Goal: Task Accomplishment & Management: Manage account settings

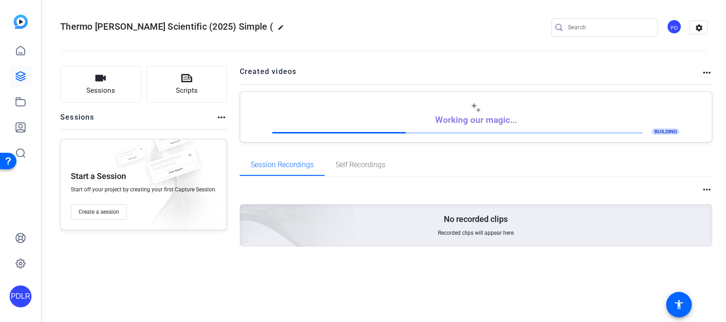
click at [33, 78] on div "PDLR" at bounding box center [20, 161] width 41 height 322
click at [21, 75] on icon at bounding box center [20, 76] width 11 height 11
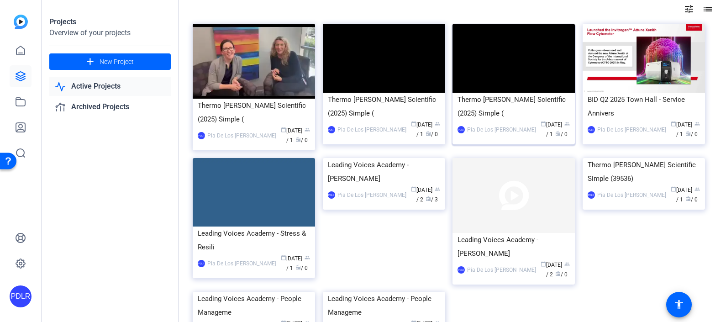
scroll to position [114, 0]
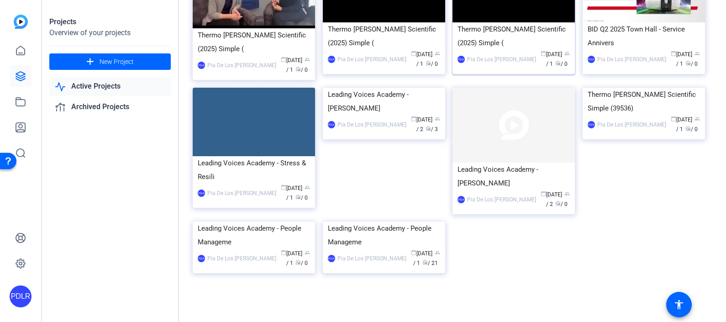
click at [480, 37] on div "Thermo [PERSON_NAME] Scientific (2025) Simple (" at bounding box center [514, 35] width 112 height 27
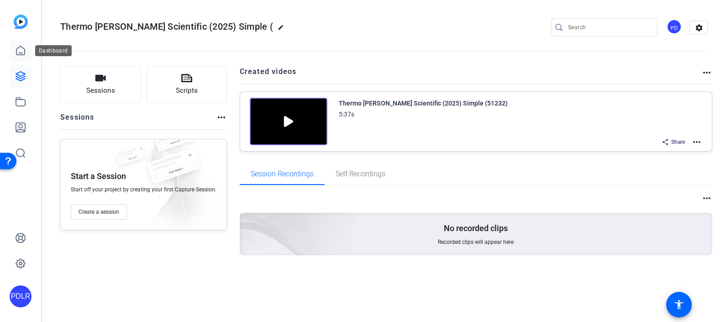
click at [23, 55] on icon at bounding box center [20, 50] width 8 height 9
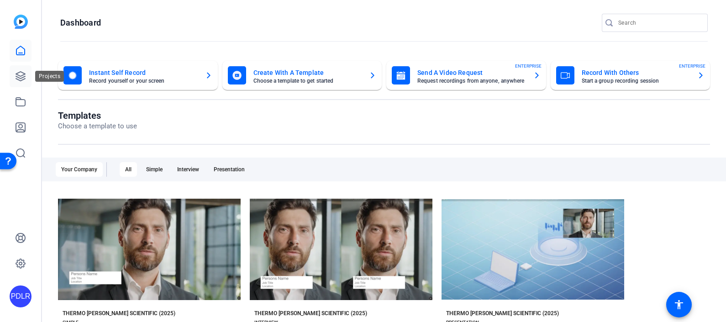
click at [21, 69] on link at bounding box center [21, 76] width 22 height 22
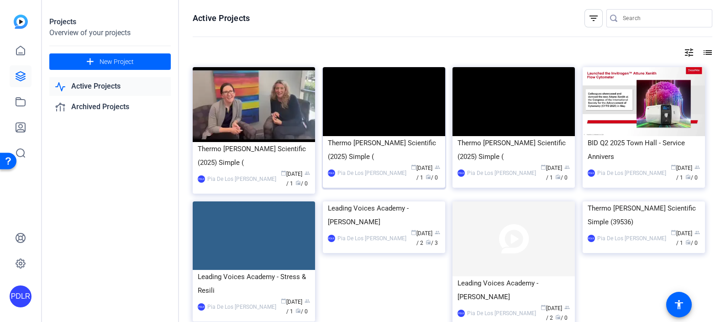
click at [426, 148] on div "Thermo [PERSON_NAME] Scientific (2025) Simple (" at bounding box center [384, 149] width 112 height 27
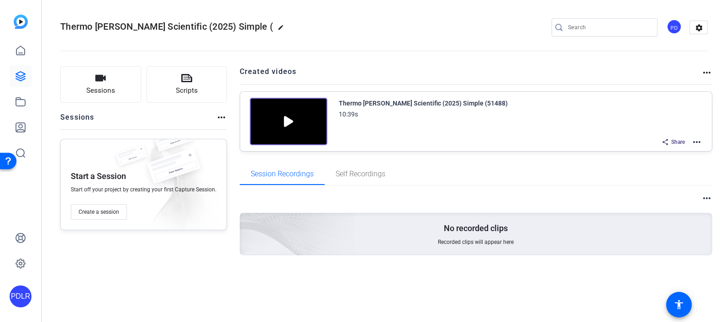
click at [696, 142] on mat-icon "more_horiz" at bounding box center [696, 142] width 11 height 11
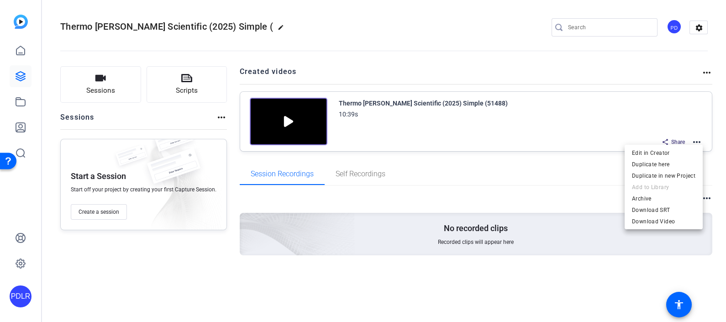
click at [452, 178] on div at bounding box center [363, 161] width 726 height 322
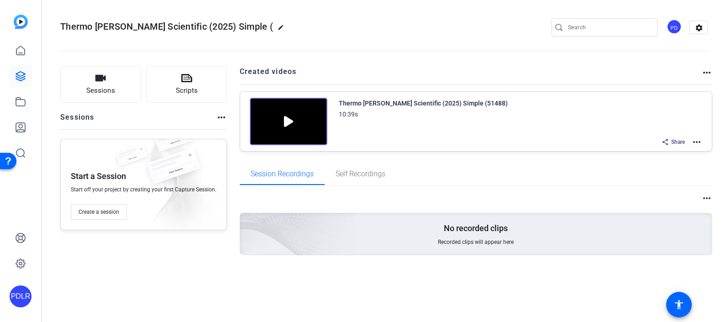
click at [278, 24] on mat-icon "edit" at bounding box center [283, 29] width 11 height 11
click at [121, 28] on input "Thermo [PERSON_NAME] Scientific (2025) Simple (" at bounding box center [98, 27] width 60 height 11
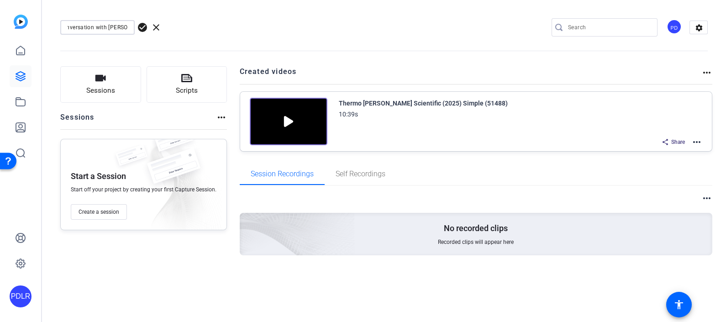
scroll to position [0, 50]
type input "Episode 12 - A conversation with [PERSON_NAME]"
click at [139, 30] on span "check_circle" at bounding box center [142, 27] width 11 height 11
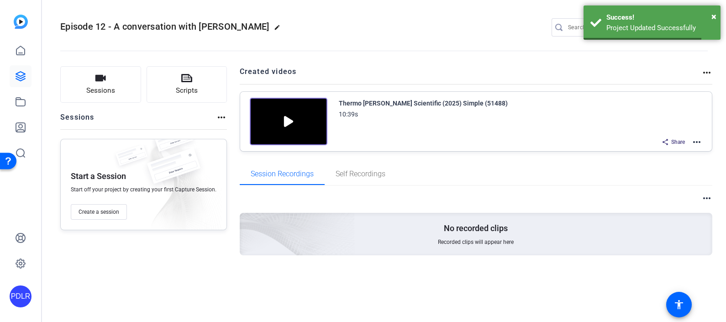
click at [501, 15] on div "Episode 12 - A conversation with [PERSON_NAME] edit PD settings" at bounding box center [384, 27] width 648 height 69
click at [715, 12] on span "×" at bounding box center [713, 16] width 5 height 11
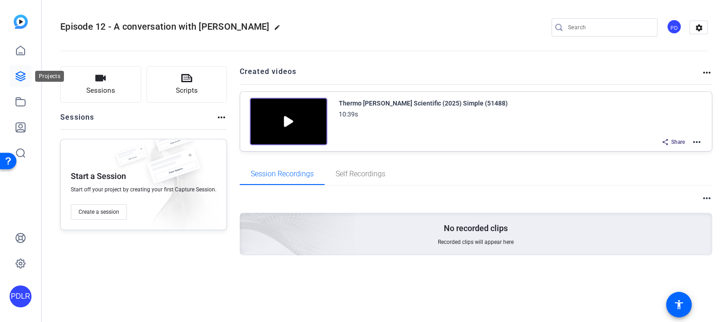
click at [17, 75] on icon at bounding box center [20, 76] width 11 height 11
